Goal: Task Accomplishment & Management: Use online tool/utility

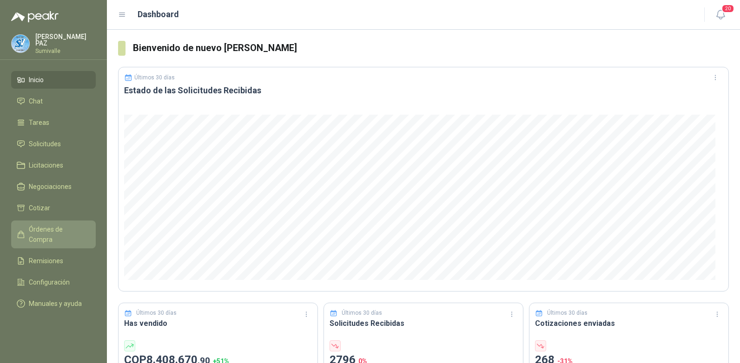
click at [66, 227] on span "Órdenes de Compra" at bounding box center [58, 234] width 58 height 20
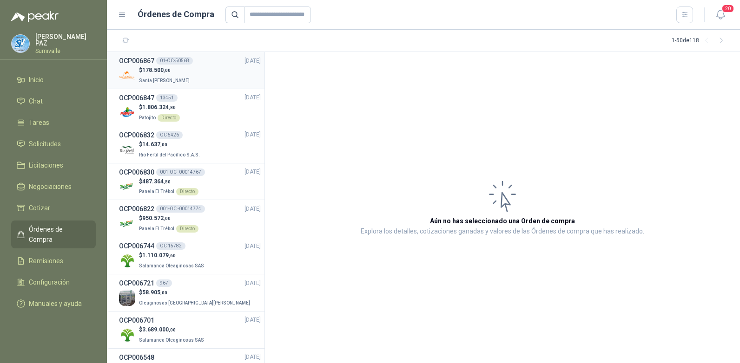
click at [204, 75] on div "$ 178.500 ,00 Santa [PERSON_NAME]" at bounding box center [190, 75] width 142 height 19
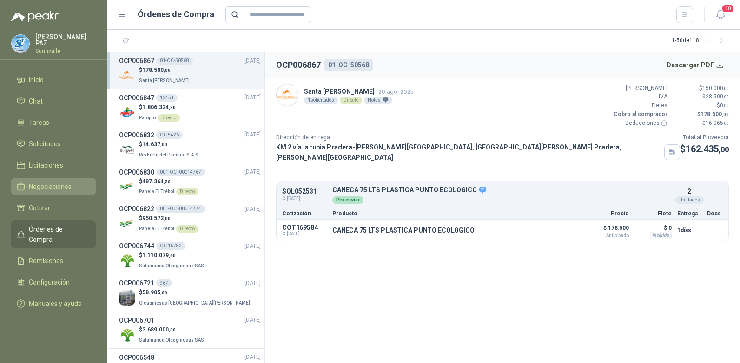
click at [68, 179] on link "Negociaciones" at bounding box center [53, 187] width 85 height 18
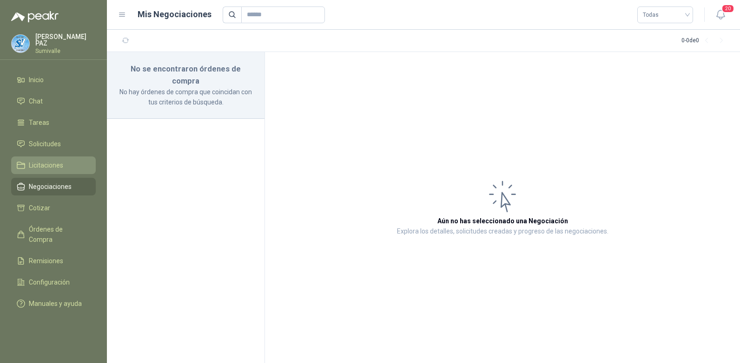
click at [66, 163] on li "Licitaciones" at bounding box center [53, 165] width 73 height 10
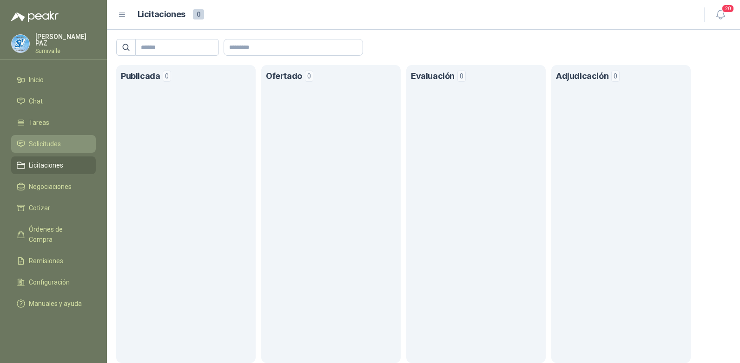
click at [69, 139] on li "Solicitudes" at bounding box center [53, 144] width 73 height 10
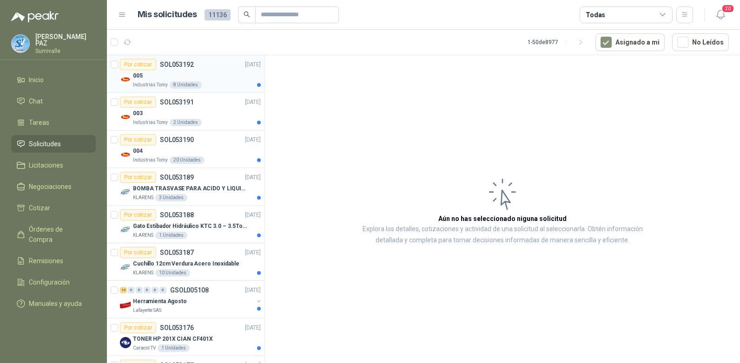
click at [201, 72] on div "005" at bounding box center [197, 75] width 128 height 11
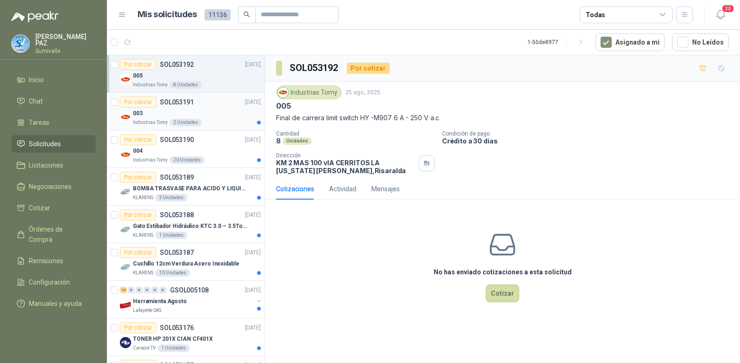
click at [191, 106] on div "Por cotizar SOL053191" at bounding box center [157, 102] width 74 height 11
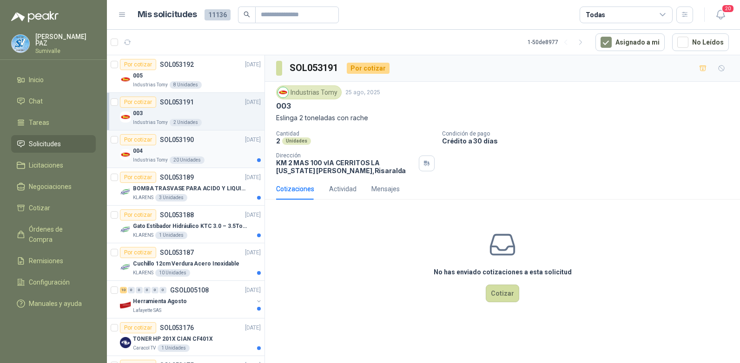
click at [204, 152] on div "004" at bounding box center [197, 150] width 128 height 11
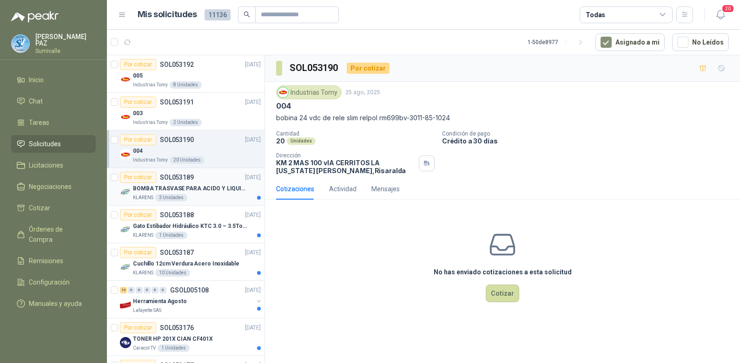
click at [210, 191] on p "BOMBA TRASVASE PARA ACIDO Y LIQUIDOS CORROSIVO" at bounding box center [191, 189] width 116 height 9
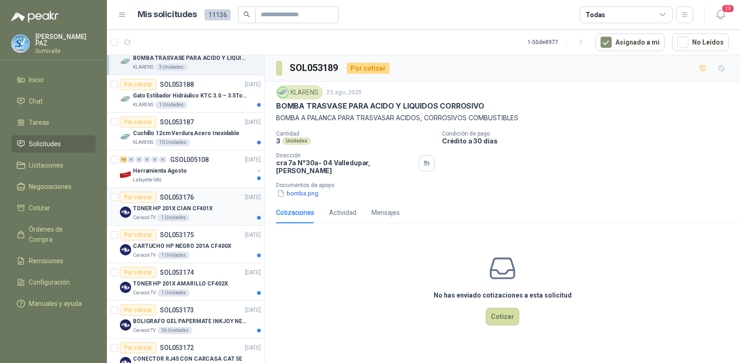
scroll to position [139, 0]
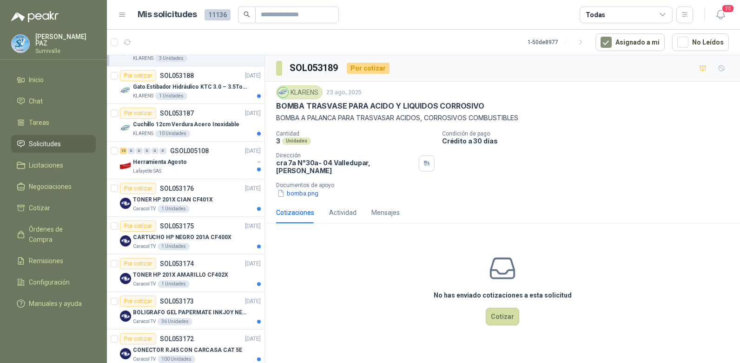
click at [632, 19] on div "Todas" at bounding box center [626, 15] width 93 height 17
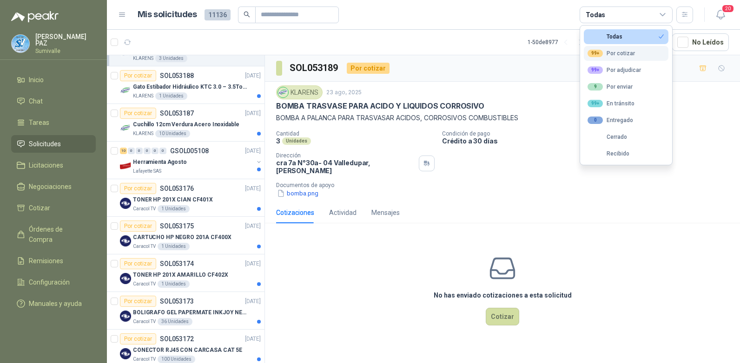
click at [622, 55] on div "99+ Por cotizar" at bounding box center [610, 53] width 47 height 7
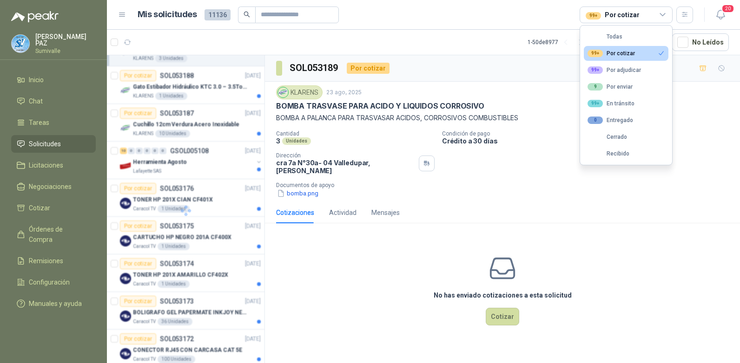
click at [597, 248] on div "No has enviado cotizaciones a esta solicitud Cotizar" at bounding box center [502, 290] width 475 height 119
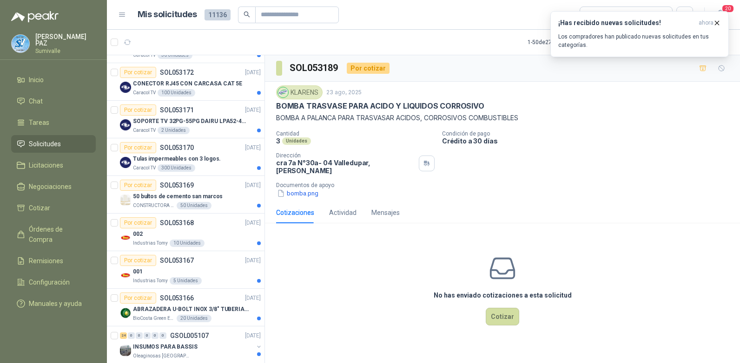
scroll to position [418, 0]
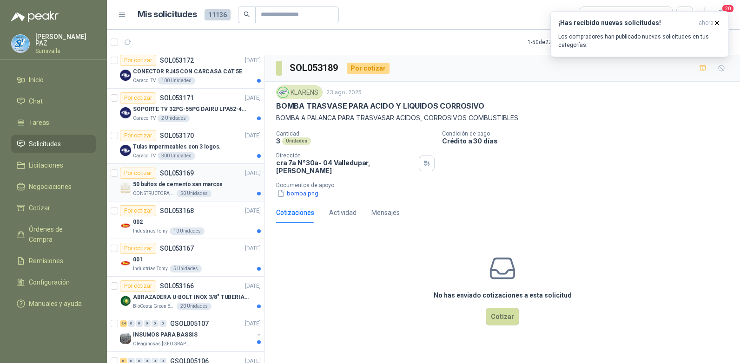
click at [182, 182] on p "50 bultos de cemento san marcos" at bounding box center [178, 184] width 90 height 9
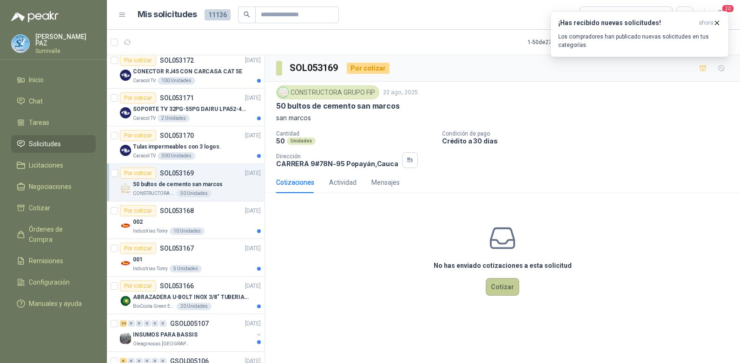
click at [502, 287] on button "Cotizar" at bounding box center [502, 287] width 33 height 18
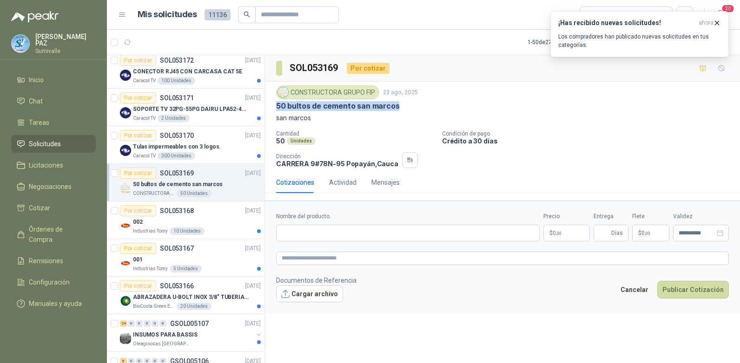
drag, startPoint x: 275, startPoint y: 104, endPoint x: 403, endPoint y: 105, distance: 127.4
click at [403, 105] on div "CONSTRUCTORA GRUPO FIP [DATE] 50 bultos de cemento [GEOGRAPHIC_DATA][PERSON_NAM…" at bounding box center [502, 127] width 475 height 90
copy p "50 bultos de cemento san marcos"
click at [338, 229] on input "Nombre del producto" at bounding box center [408, 233] width 264 height 17
paste input "**********"
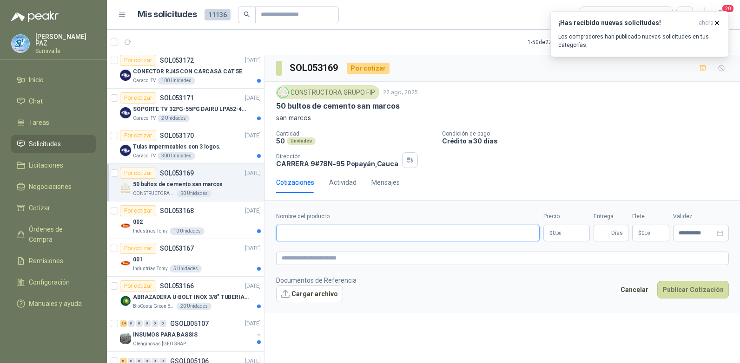
type input "**********"
drag, startPoint x: 378, startPoint y: 235, endPoint x: 257, endPoint y: 235, distance: 121.3
click at [257, 235] on div "Por cotizar SOL053192 [DATE] 005 Industrias Tomy 8 Unidades Por cotizar SOL0531…" at bounding box center [423, 211] width 633 height 312
type input "*"
type input "**********"
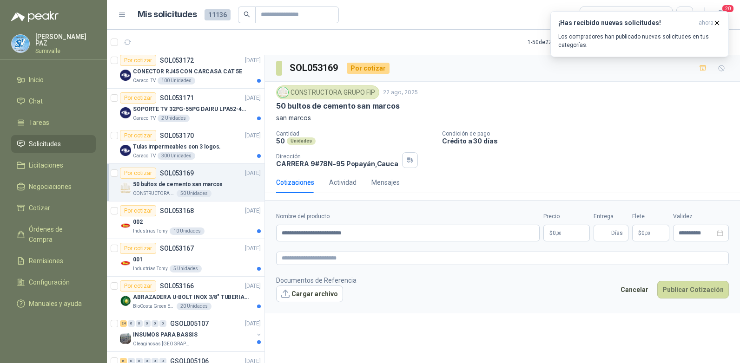
click at [556, 229] on body "[PERSON_NAME] Inicio Chat Tareas Solicitudes Licitaciones Negociaciones Cotizar…" at bounding box center [370, 181] width 740 height 363
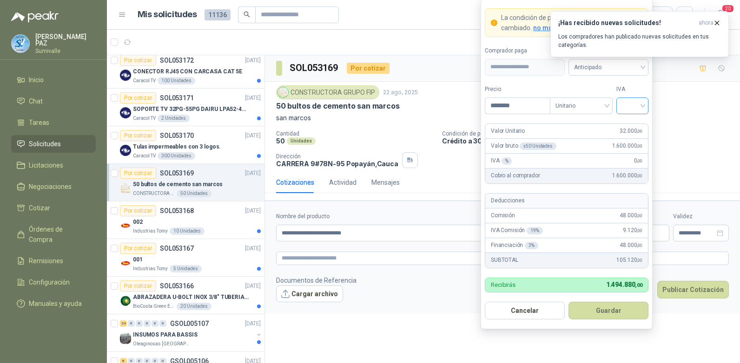
click at [627, 103] on input "search" at bounding box center [632, 105] width 21 height 14
click at [633, 122] on div "19%" at bounding box center [632, 125] width 17 height 10
click at [616, 76] on form "**********" at bounding box center [567, 164] width 172 height 331
click at [611, 73] on span "Anticipado" at bounding box center [608, 67] width 69 height 14
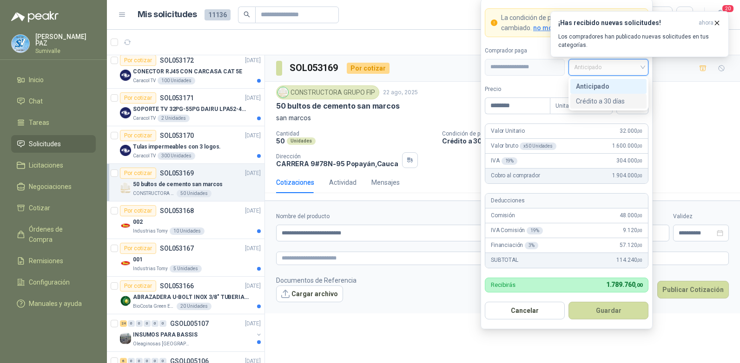
click at [598, 102] on div "Crédito a 30 días" at bounding box center [608, 101] width 65 height 10
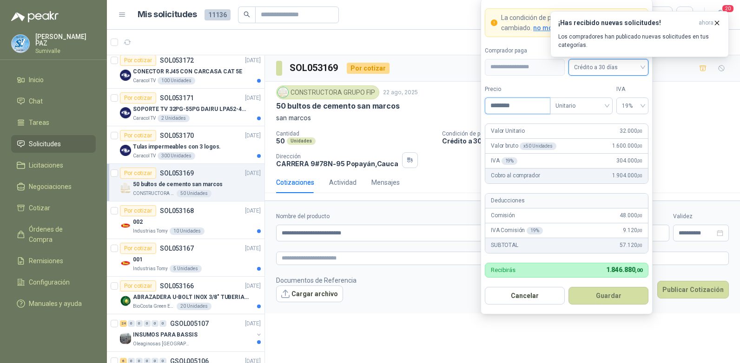
click at [523, 100] on input "********" at bounding box center [517, 106] width 65 height 16
type input "********"
click at [605, 288] on button "Guardar" at bounding box center [608, 296] width 80 height 18
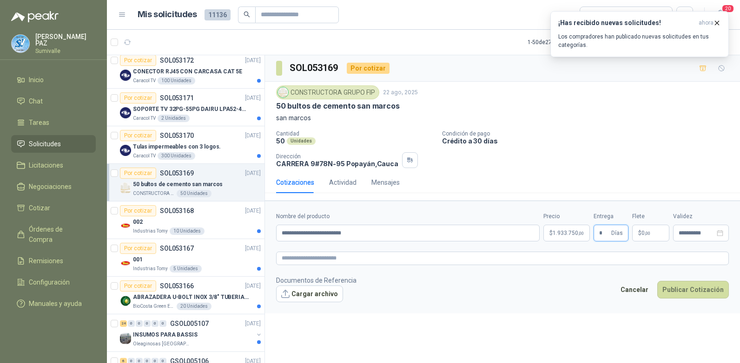
type input "*"
click at [652, 227] on p "$ 0 ,00" at bounding box center [650, 233] width 37 height 17
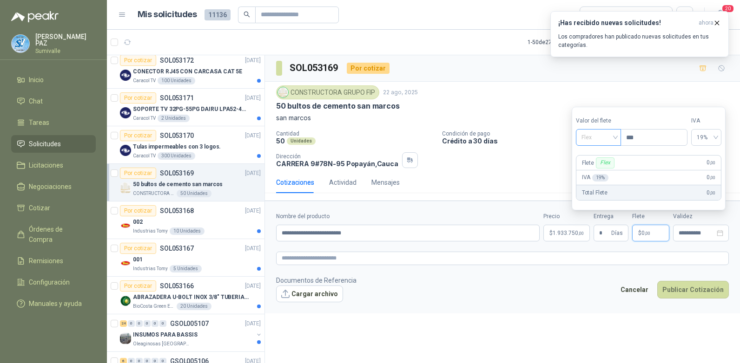
click at [614, 132] on span "Flex" at bounding box center [598, 138] width 34 height 14
click at [603, 169] on div "Incluido" at bounding box center [599, 172] width 32 height 10
click at [688, 289] on button "Publicar Cotización" at bounding box center [693, 290] width 72 height 18
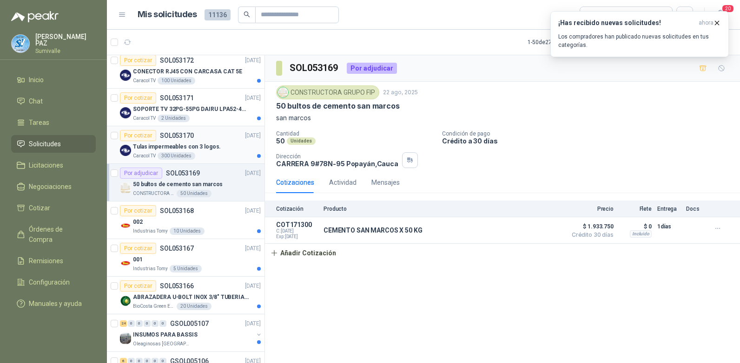
scroll to position [372, 0]
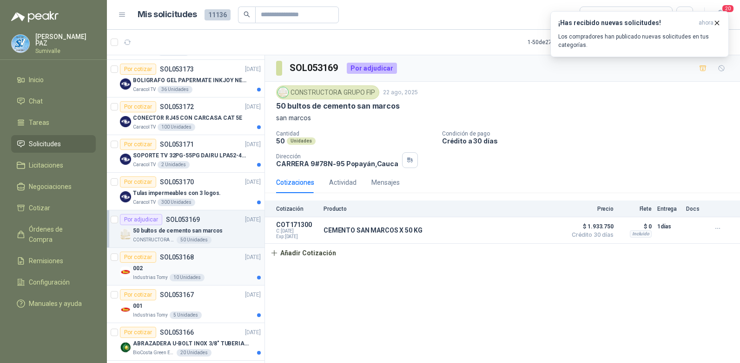
click at [213, 265] on div "002" at bounding box center [197, 268] width 128 height 11
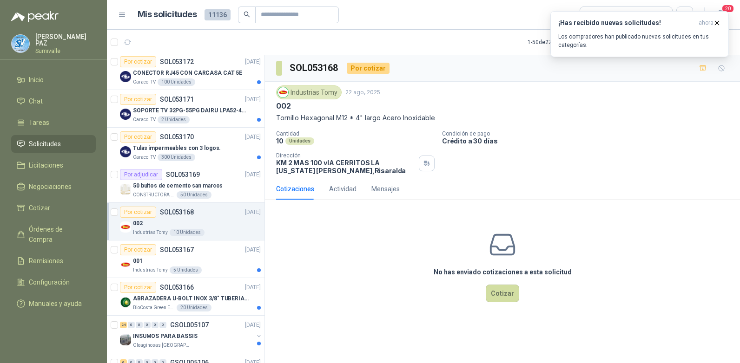
scroll to position [418, 0]
click at [213, 254] on div "001" at bounding box center [197, 259] width 128 height 11
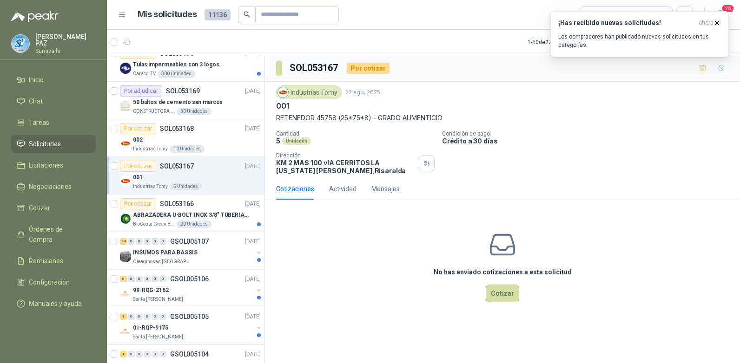
scroll to position [511, 0]
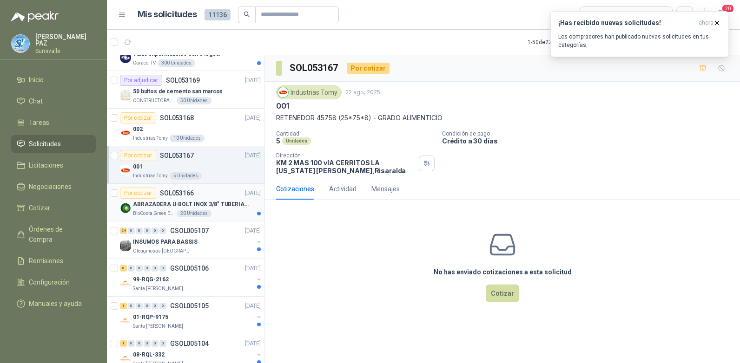
click at [210, 212] on div "BioCosta Green Energy S.A.S 20 Unidades" at bounding box center [197, 213] width 128 height 7
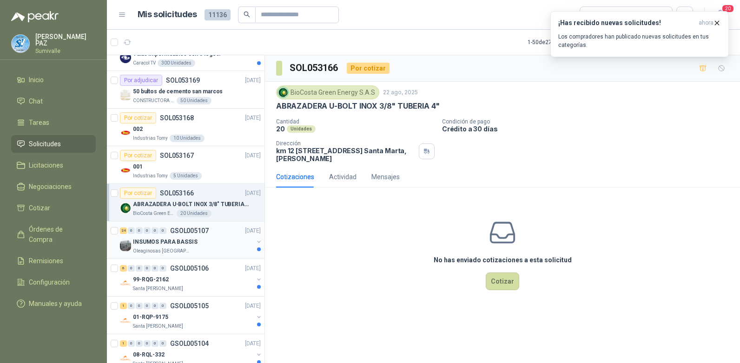
click at [213, 245] on div "INSUMOS PARA BASSIS" at bounding box center [193, 242] width 120 height 11
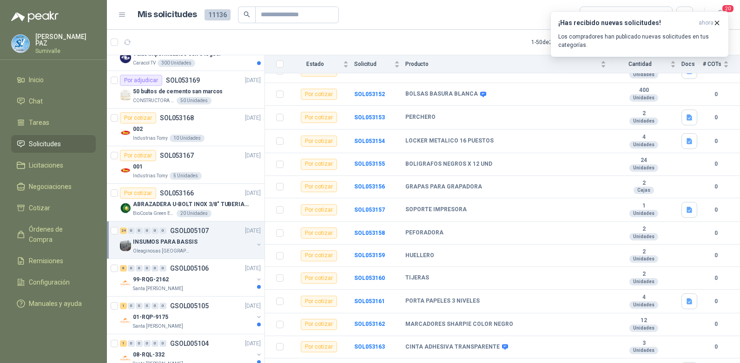
scroll to position [364, 0]
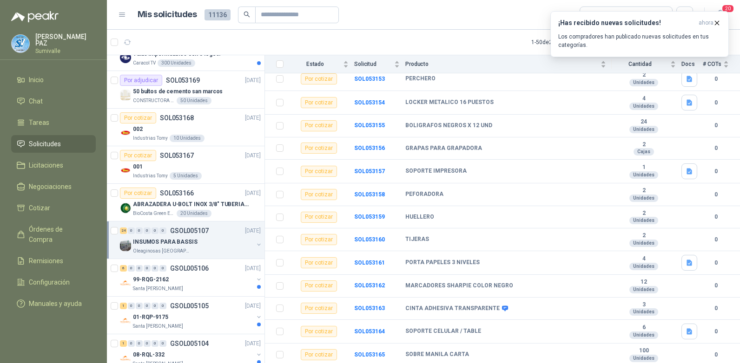
click at [215, 250] on div "Oleaginosas [GEOGRAPHIC_DATA][PERSON_NAME]" at bounding box center [193, 251] width 120 height 7
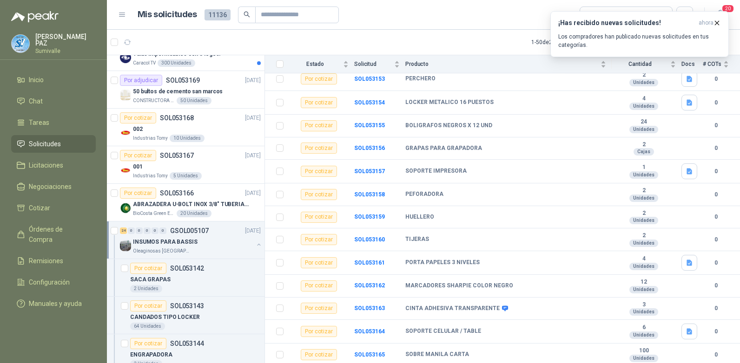
scroll to position [3, 0]
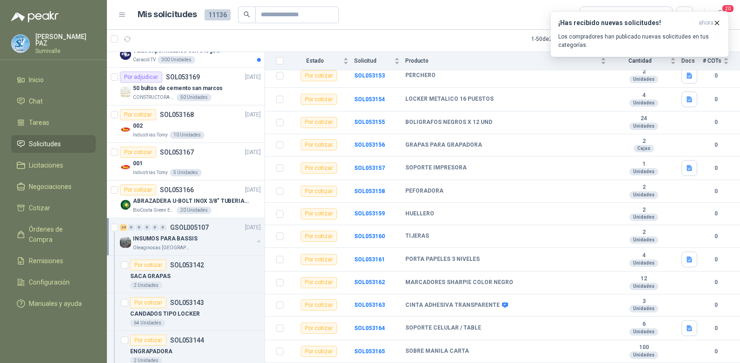
click at [221, 246] on div "Oleaginosas [GEOGRAPHIC_DATA][PERSON_NAME]" at bounding box center [193, 247] width 120 height 7
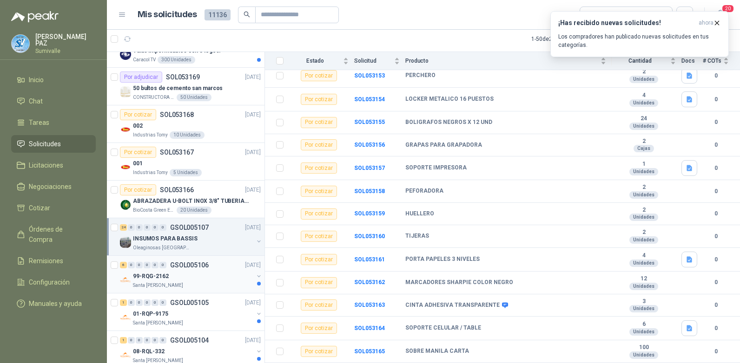
click at [219, 270] on div "6 0 0 0 0 0 GSOL005106 [DATE]" at bounding box center [191, 265] width 143 height 11
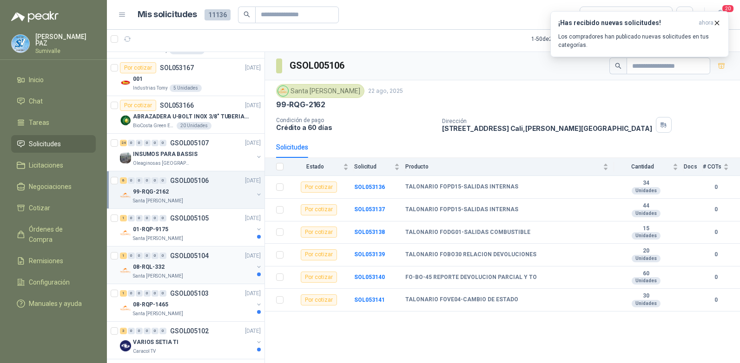
scroll to position [604, 0]
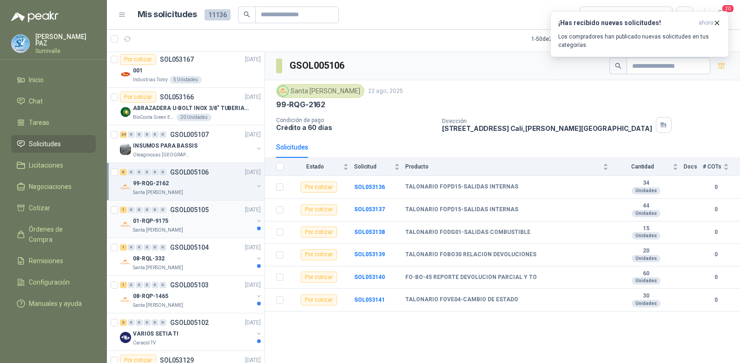
click at [199, 219] on div "01-RQP-9175" at bounding box center [193, 221] width 120 height 11
